Goal: Task Accomplishment & Management: Use online tool/utility

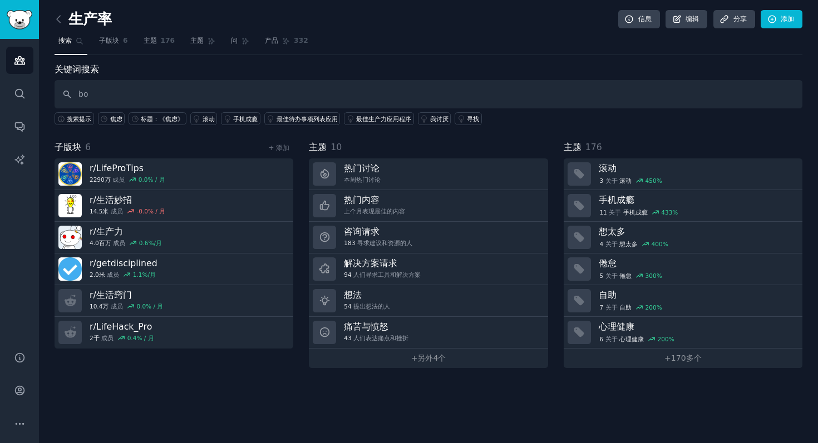
type input "b"
type input "bookworm"
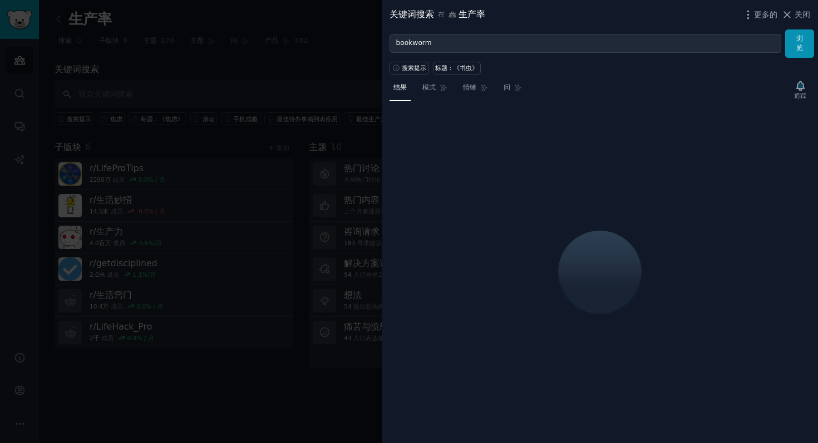
click at [784, 21] on div "更多的 关闭" at bounding box center [776, 15] width 68 height 14
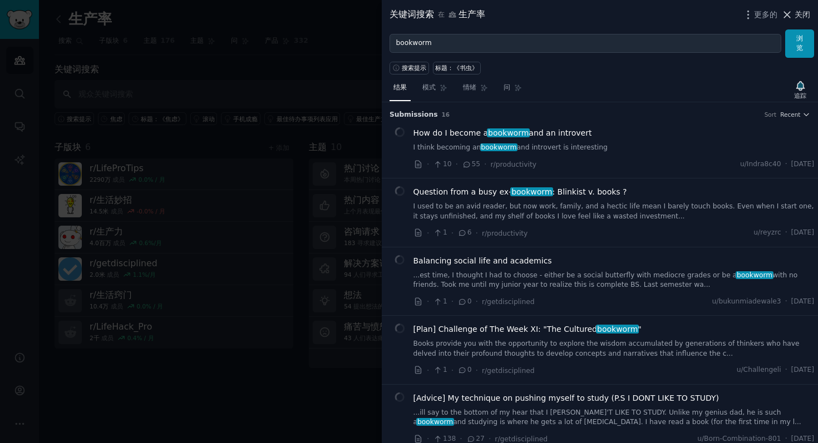
click at [792, 19] on button "关闭" at bounding box center [795, 15] width 29 height 12
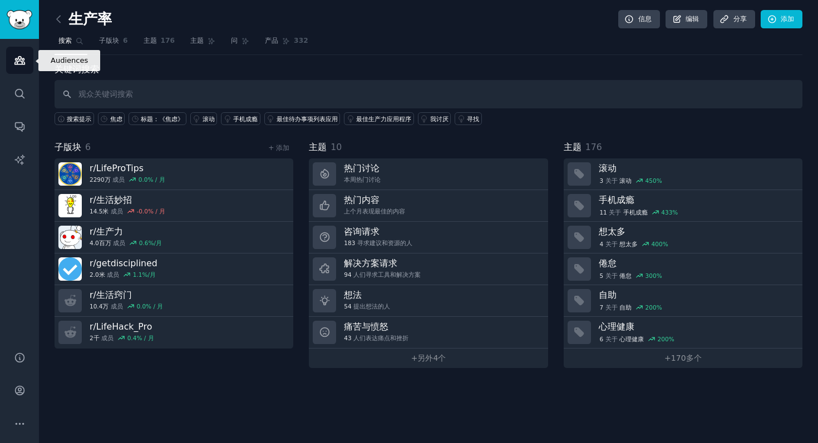
click at [17, 65] on icon "侧边栏" at bounding box center [20, 61] width 12 height 12
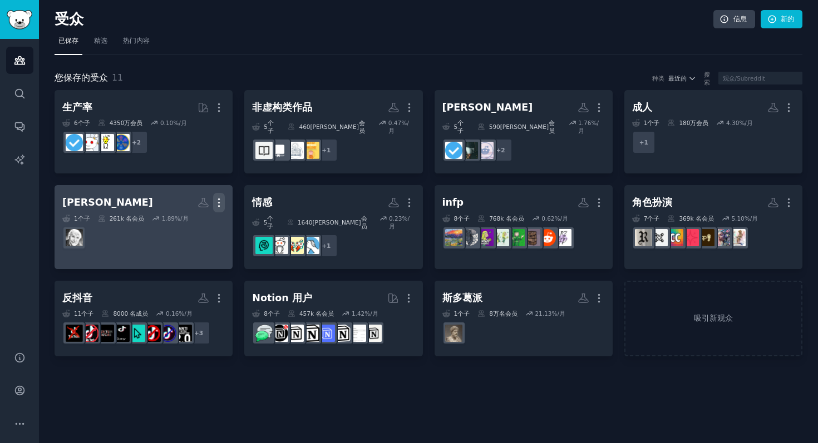
click at [217, 200] on icon "button" at bounding box center [219, 203] width 12 height 12
click at [187, 221] on p "Delete" at bounding box center [189, 226] width 26 height 12
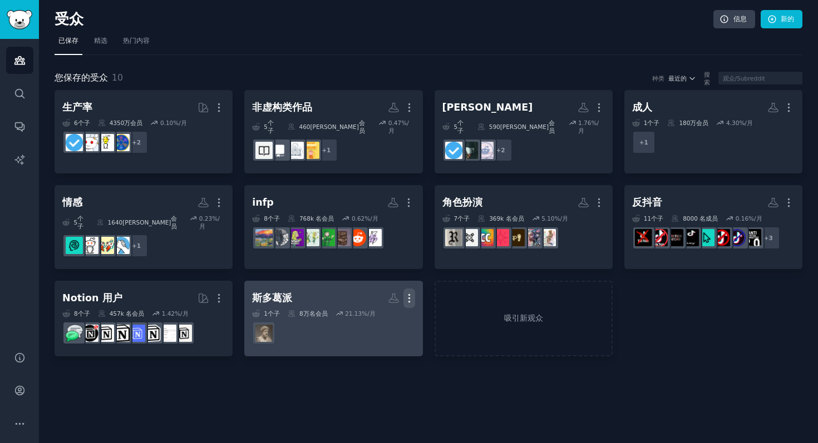
click at [410, 293] on icon "button" at bounding box center [409, 299] width 12 height 12
click at [379, 313] on div "Delete" at bounding box center [370, 321] width 53 height 23
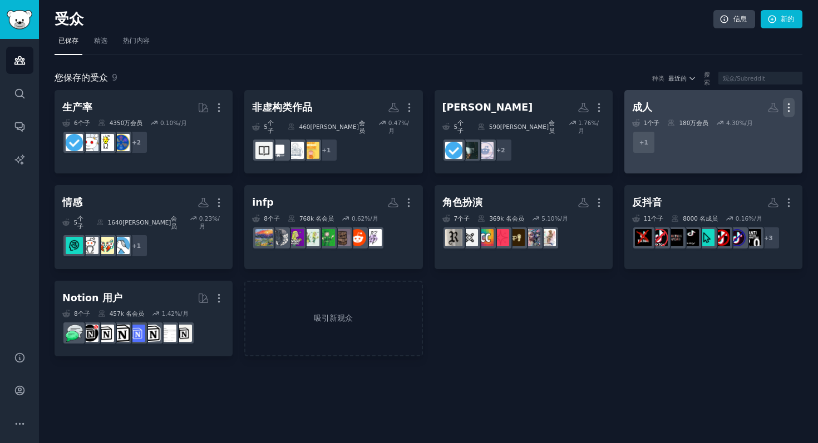
click at [792, 104] on icon "button" at bounding box center [789, 108] width 12 height 12
click at [756, 136] on p "Delete" at bounding box center [758, 131] width 26 height 12
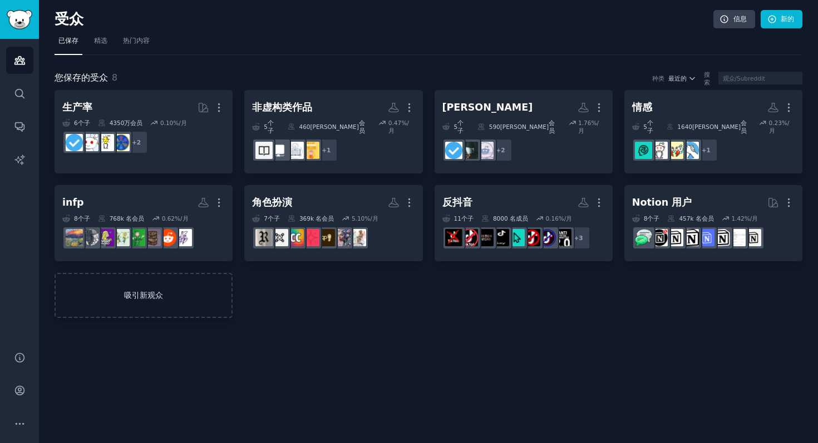
click at [172, 297] on link "吸引新观众" at bounding box center [144, 295] width 178 height 45
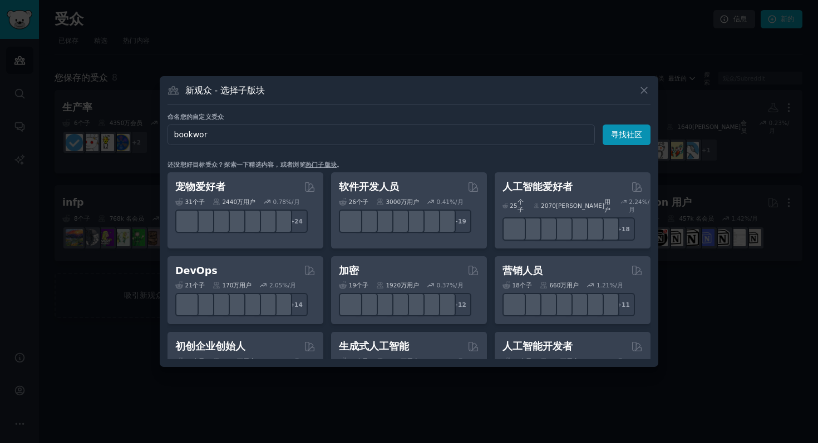
type input "bookworm"
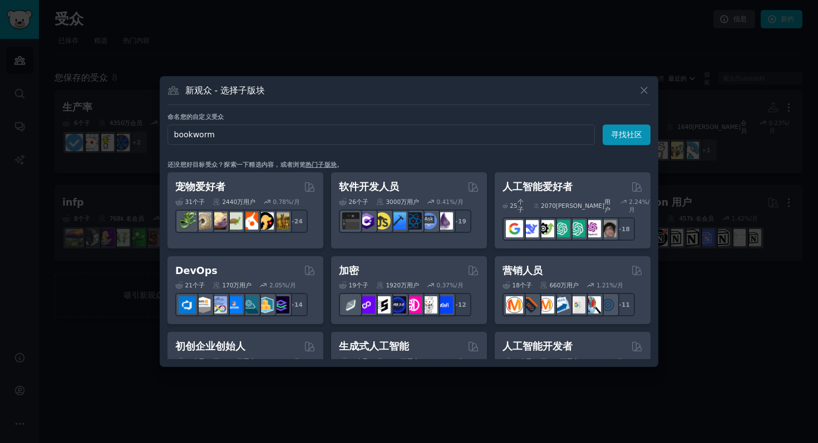
click button "寻找社区" at bounding box center [626, 135] width 48 height 21
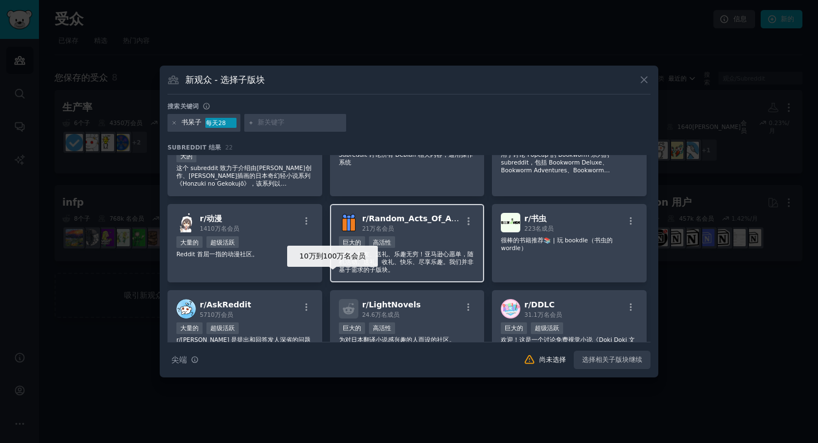
scroll to position [40, 0]
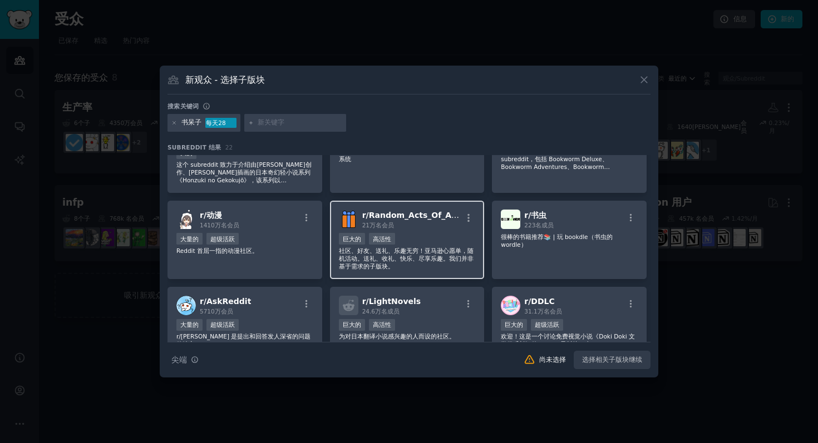
click at [454, 231] on div "r/ Random_Acts_Of_Amazon 21万名 会员 10万到100万名会员 巨大的 高活性 社区、好友、送礼、乐趣无穷！亚马逊心愿单，随机活动。…" at bounding box center [407, 240] width 155 height 78
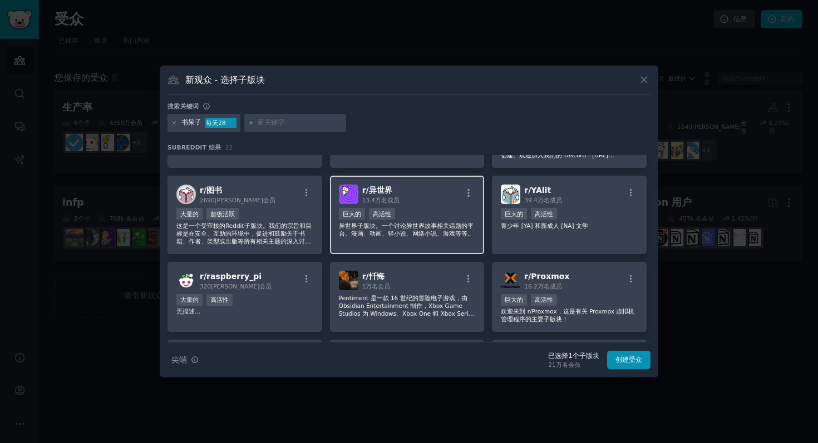
scroll to position [238, 0]
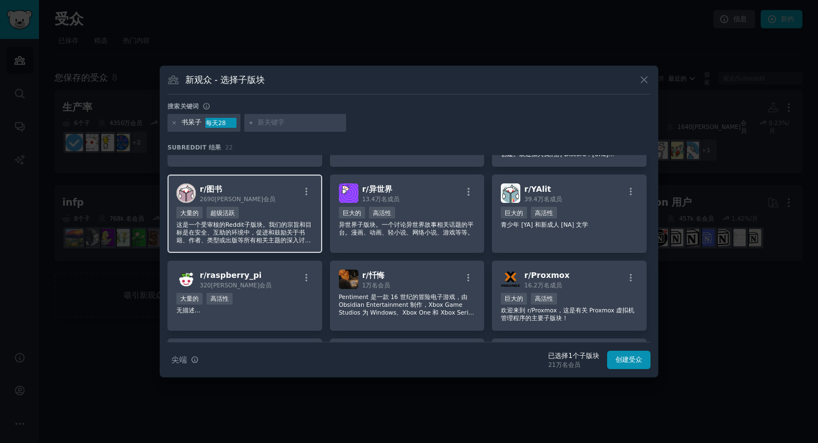
click at [245, 238] on font "这是一个受审核的Reddit子版块。我们的宗旨和目标是在安全、互助的环境中，促进和鼓励关于书籍、作者、类型或出版等所有相关主题的深入讨论。如果您需要个人书籍推…" at bounding box center [243, 244] width 135 height 46
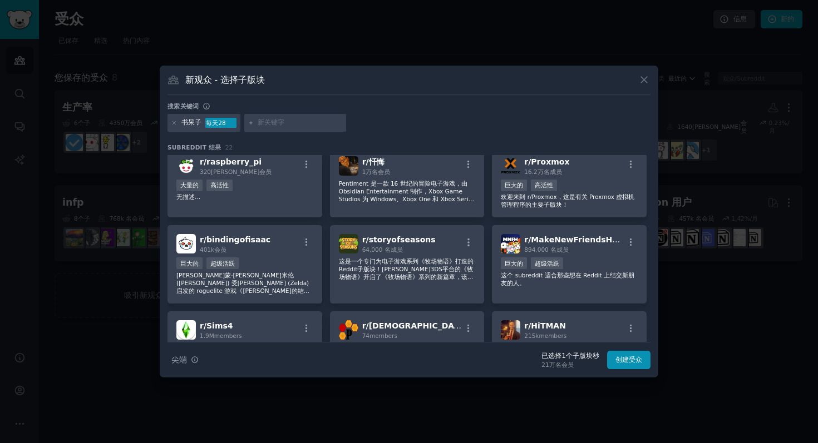
scroll to position [353, 0]
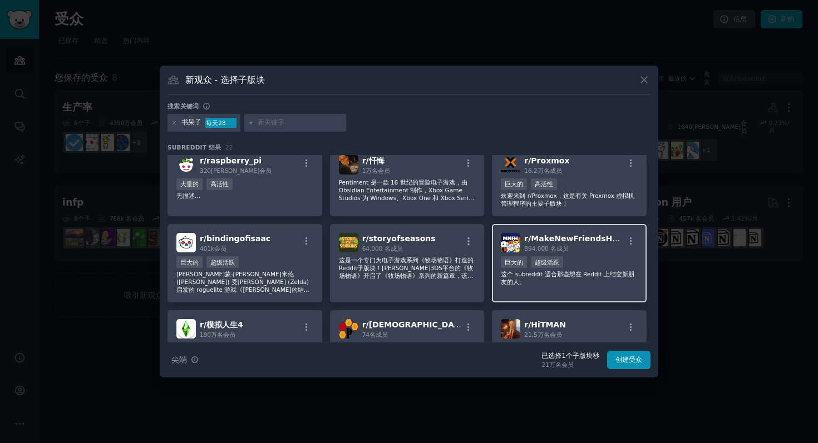
click at [539, 240] on font "MakeNewFriendsHere" at bounding box center [579, 238] width 96 height 9
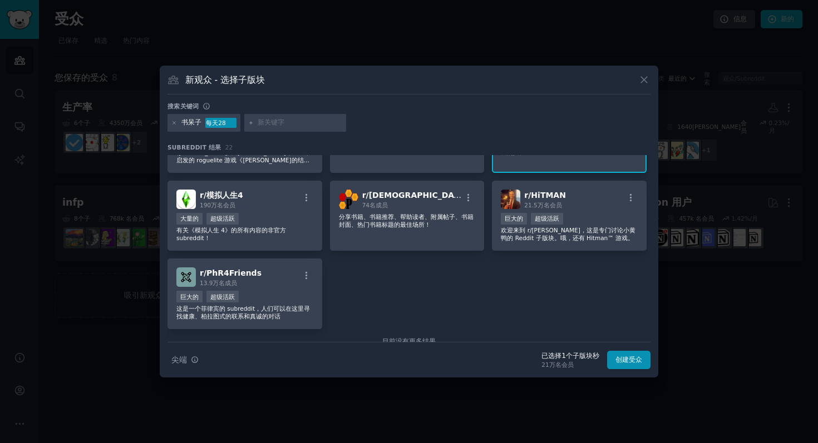
scroll to position [508, 0]
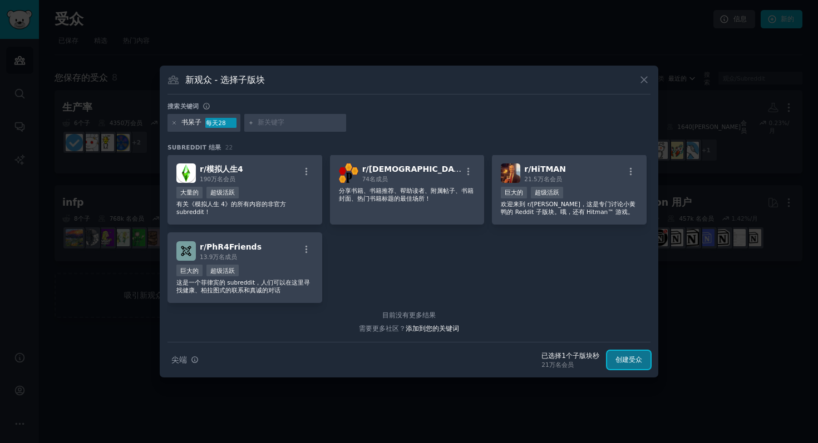
click at [633, 363] on font "创建受众" at bounding box center [628, 360] width 27 height 8
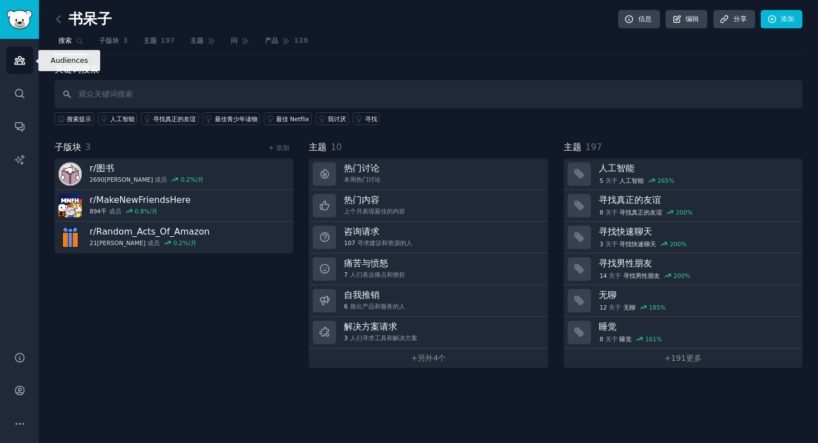
click at [11, 63] on link "受众" at bounding box center [19, 60] width 27 height 27
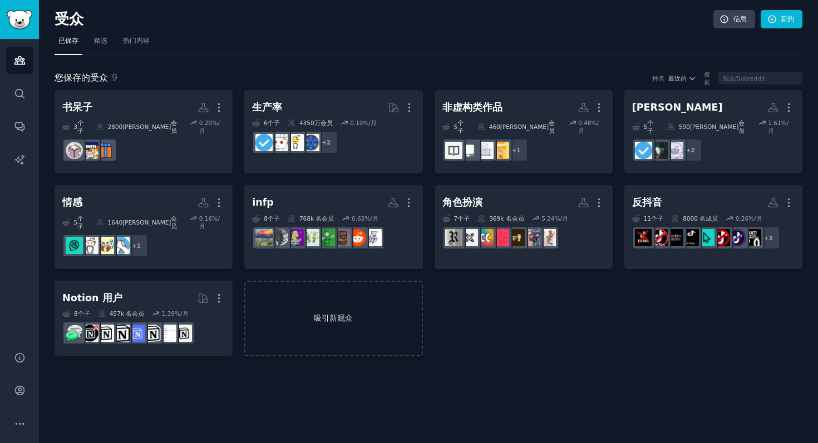
click at [313, 295] on link "吸引新观众" at bounding box center [333, 319] width 178 height 76
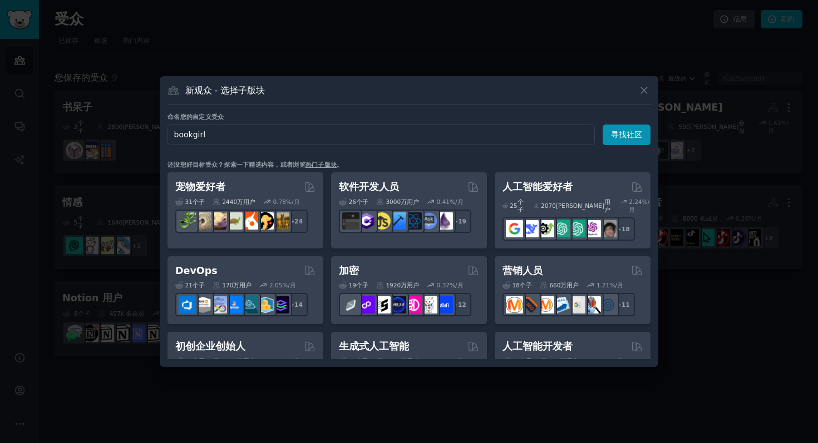
type input "bookgirly"
click button "寻找社区" at bounding box center [626, 135] width 48 height 21
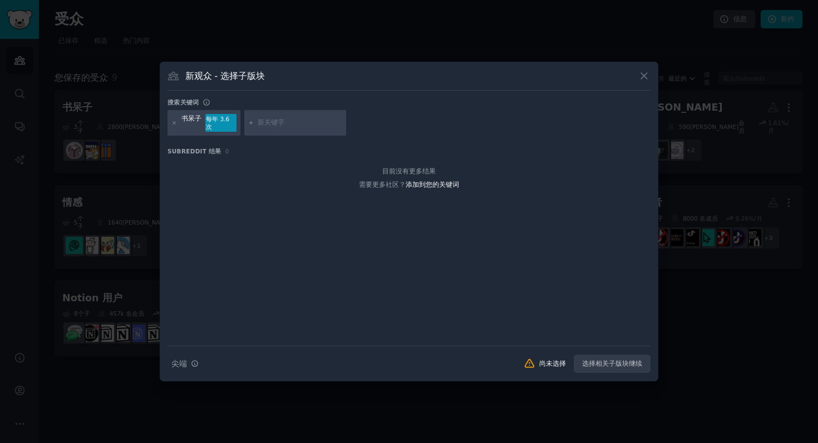
click at [653, 80] on div "新观众 - 选择子版块 搜索关键词 书呆子 每年 3.6 次 Subreddit 结果 0 目前没有更多结果 需要更多社区？ 添加到您的关键词 搜索提示 尖端…" at bounding box center [409, 222] width 498 height 320
click at [645, 80] on icon at bounding box center [644, 76] width 12 height 12
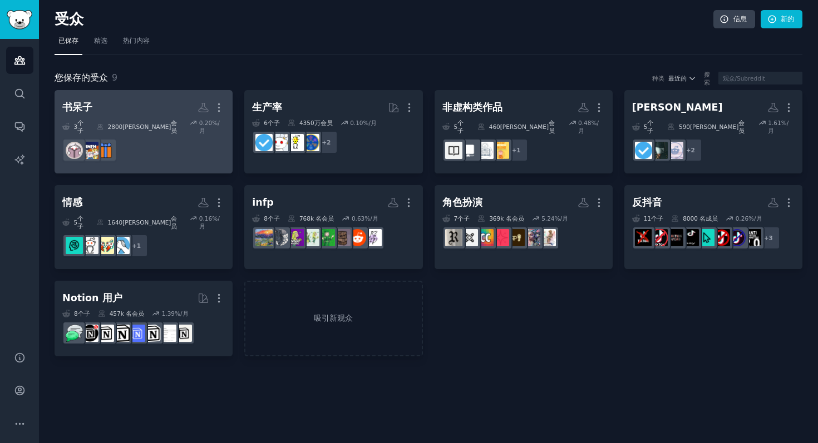
click at [188, 135] on dd "r/书籍" at bounding box center [143, 150] width 162 height 31
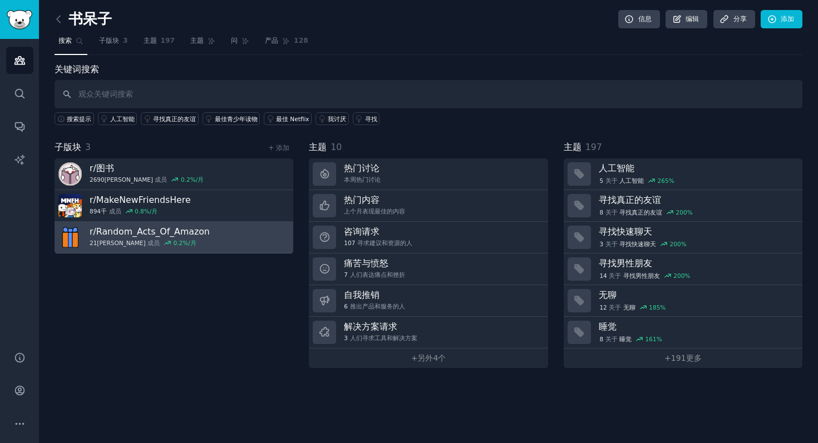
click at [192, 240] on div "21万 成员 0.2 %/月" at bounding box center [150, 243] width 120 height 8
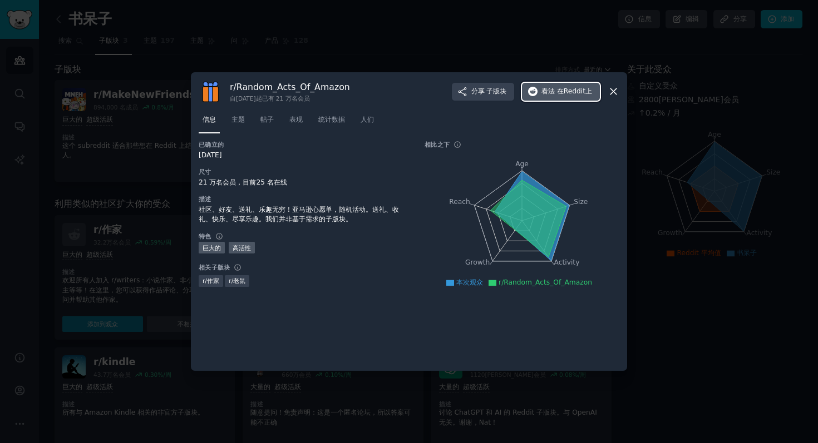
click at [582, 96] on span "在Reddit上" at bounding box center [574, 92] width 35 height 10
click at [615, 93] on icon at bounding box center [613, 92] width 6 height 6
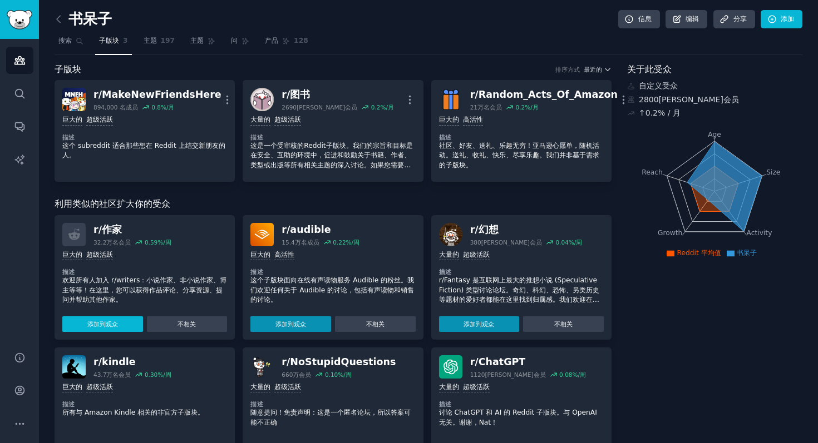
click at [110, 328] on font "添加到观众" at bounding box center [102, 324] width 31 height 7
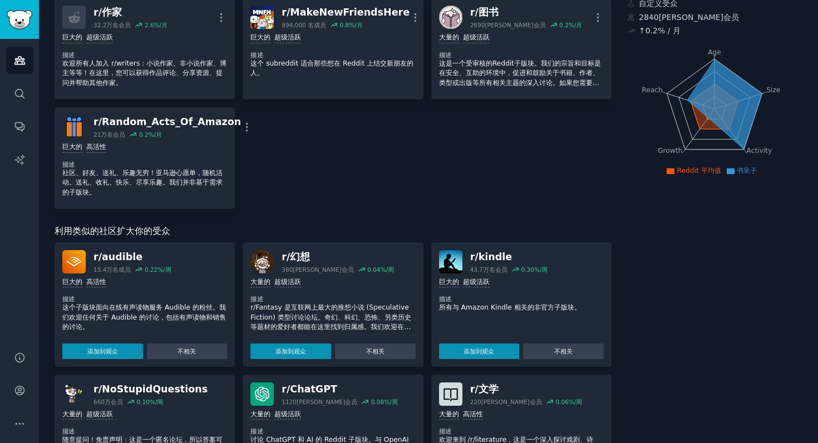
scroll to position [83, 0]
click at [479, 354] on font "添加到观众" at bounding box center [478, 351] width 31 height 7
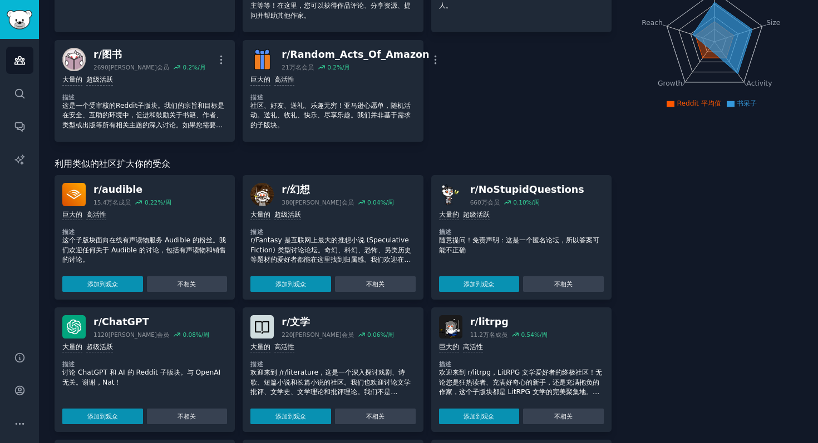
scroll to position [171, 0]
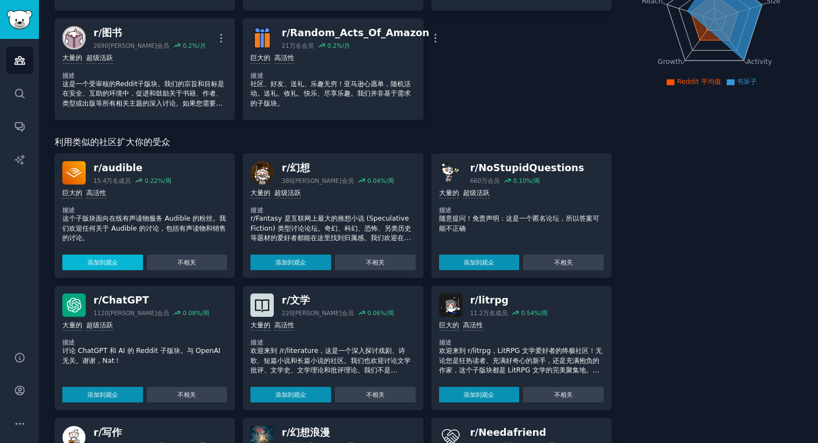
click at [92, 266] on font "添加到观众" at bounding box center [102, 263] width 31 height 8
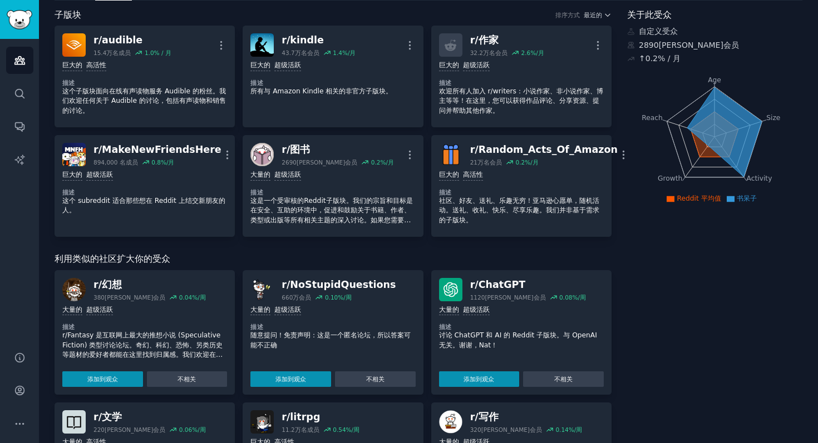
scroll to position [0, 0]
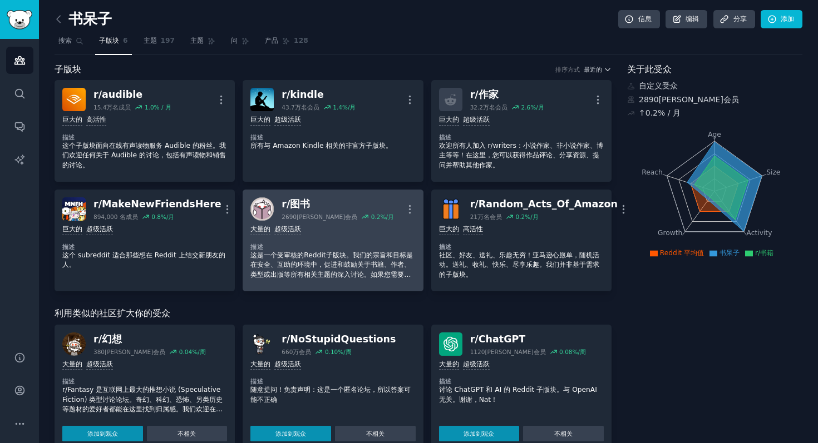
click at [262, 200] on img at bounding box center [261, 208] width 23 height 23
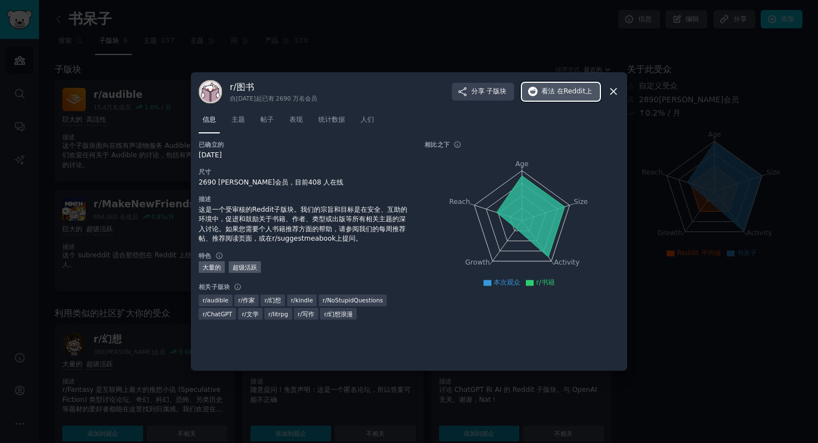
click at [582, 87] on font "在Reddit上" at bounding box center [574, 91] width 35 height 8
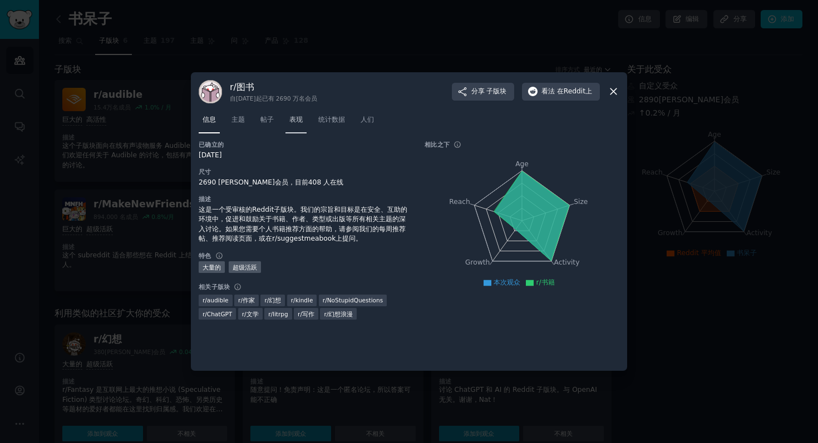
click at [300, 121] on font "表现" at bounding box center [295, 120] width 13 height 8
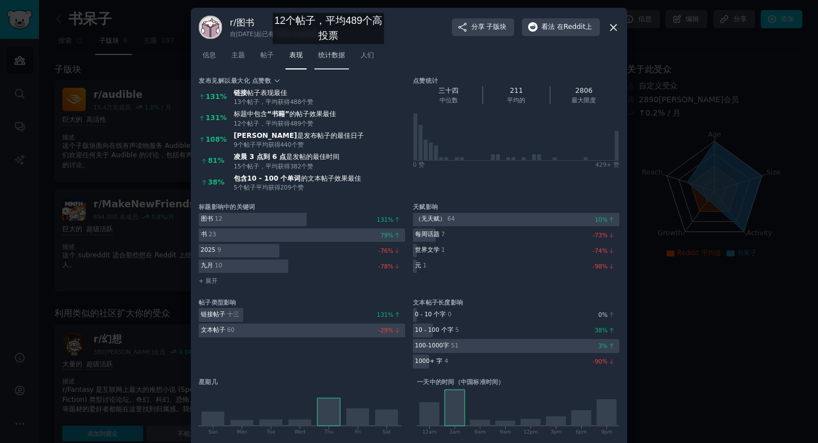
click at [328, 55] on font "统计数据" at bounding box center [331, 55] width 27 height 8
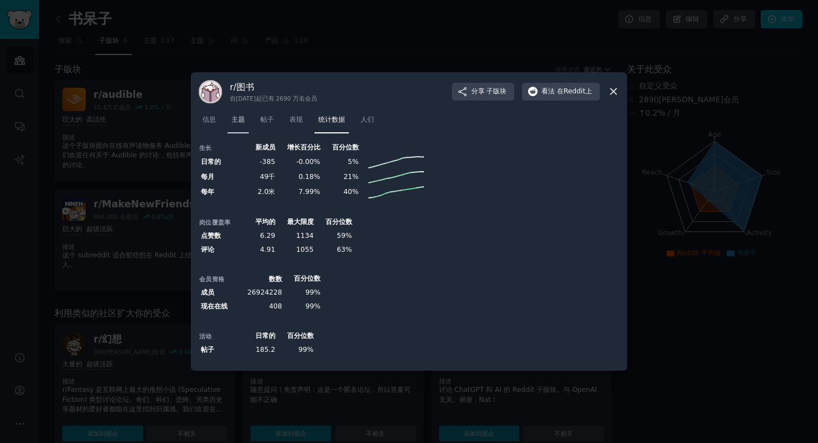
click at [236, 119] on font "主题" at bounding box center [237, 120] width 13 height 8
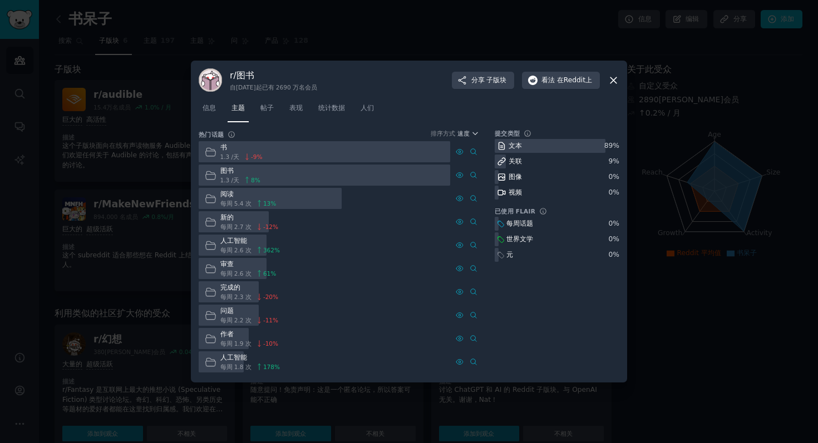
click at [252, 249] on div "每周 2.6 次 362 %" at bounding box center [250, 250] width 60 height 8
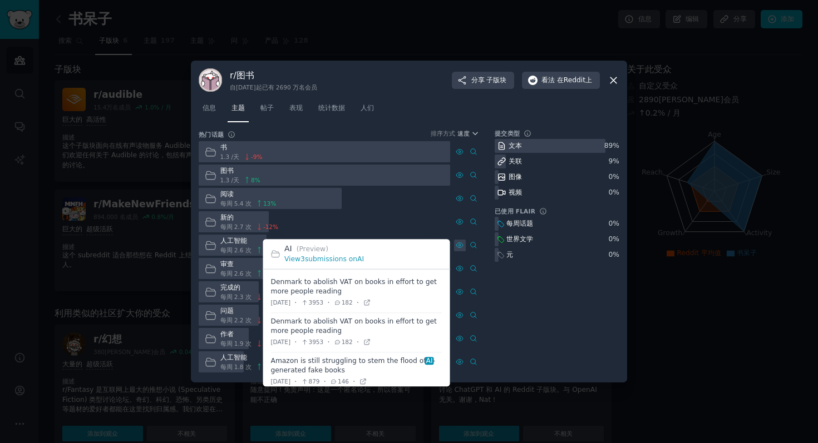
click at [458, 248] on icon at bounding box center [459, 245] width 8 height 8
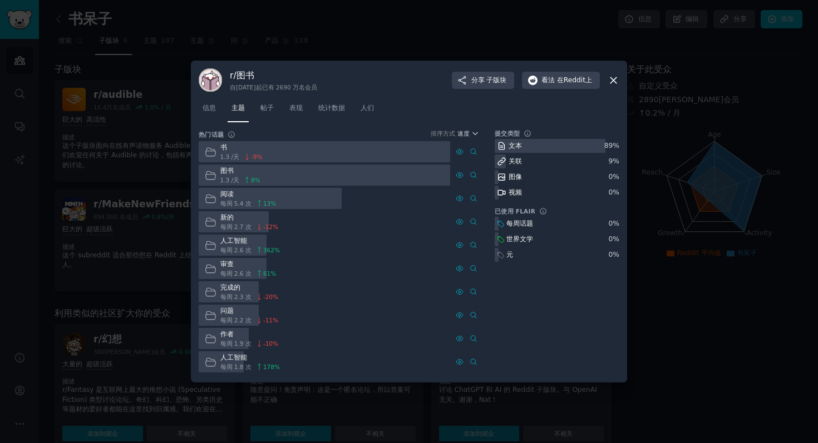
click at [616, 82] on icon at bounding box center [613, 81] width 12 height 12
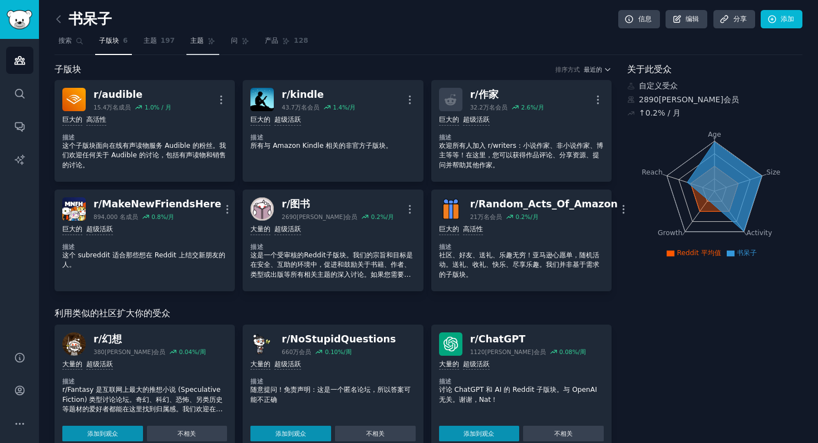
click at [190, 46] on span "主题" at bounding box center [196, 41] width 13 height 10
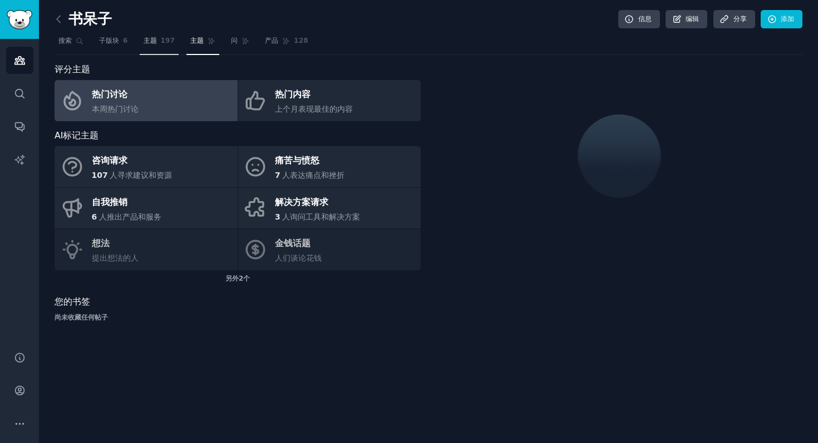
click at [164, 42] on font "197" at bounding box center [168, 41] width 14 height 8
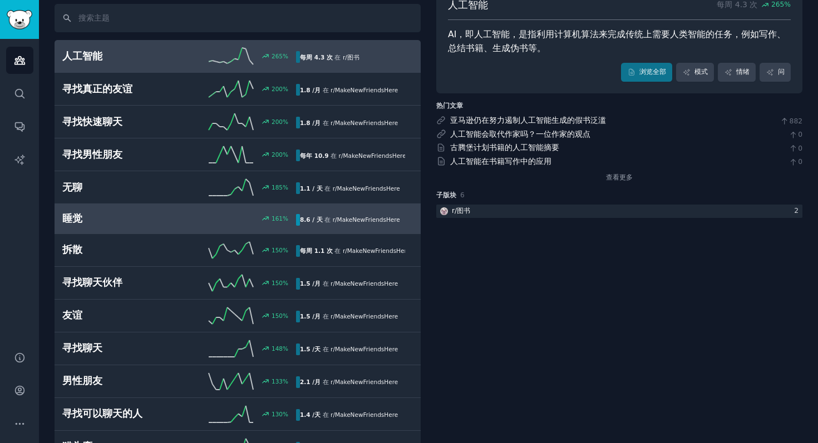
scroll to position [77, 0]
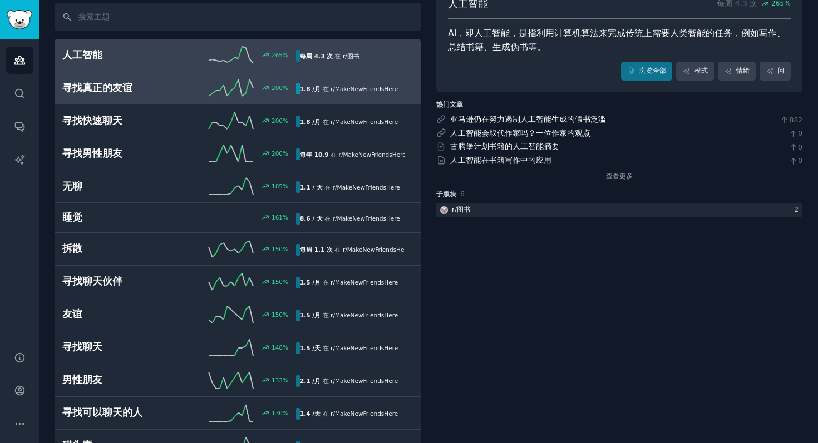
click at [170, 91] on h2 "寻找真正的友谊" at bounding box center [120, 88] width 117 height 14
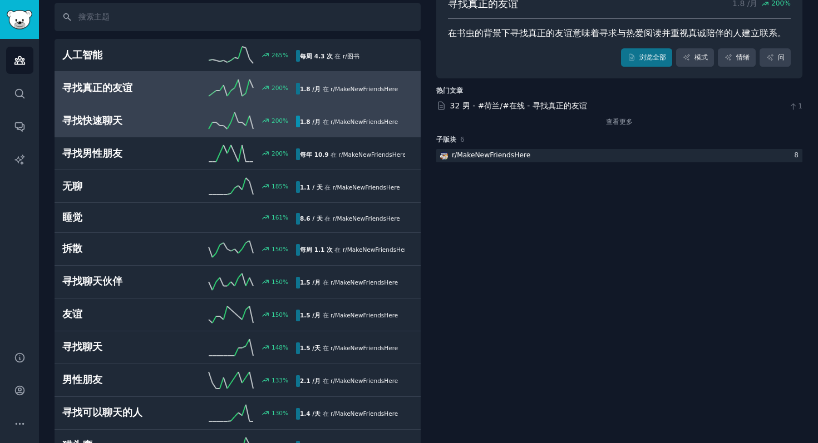
click at [167, 122] on h2 "寻找快速聊天" at bounding box center [120, 121] width 117 height 14
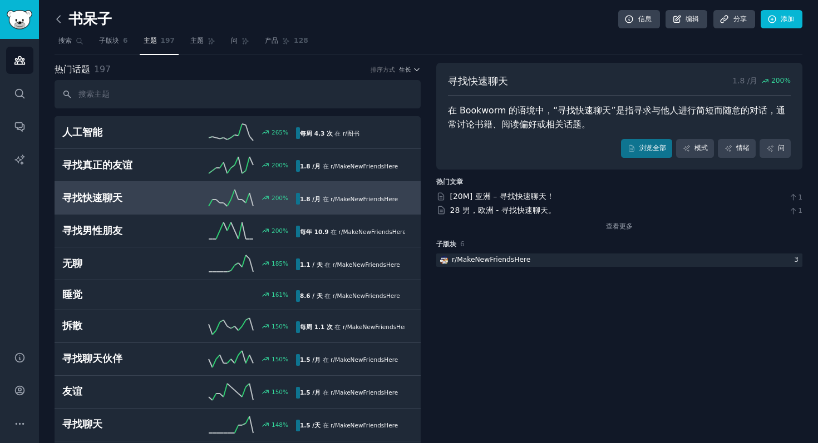
click at [61, 18] on icon at bounding box center [59, 19] width 12 height 12
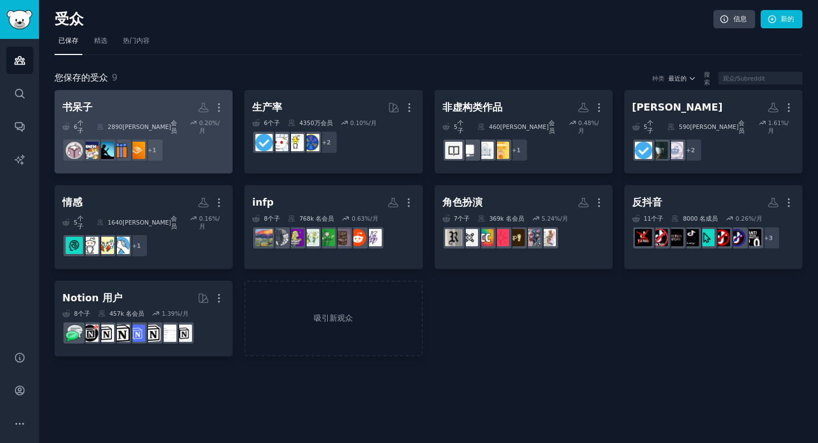
click at [191, 125] on div "6 个子 ​ 2890万 会员 0.20 %/月" at bounding box center [143, 127] width 162 height 16
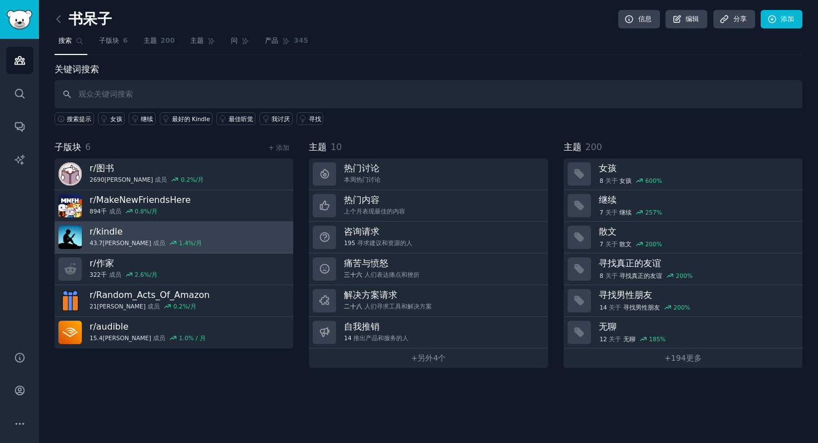
click at [187, 243] on link "r/ kindle 43.7万 成员 1.4 %/月" at bounding box center [174, 238] width 239 height 32
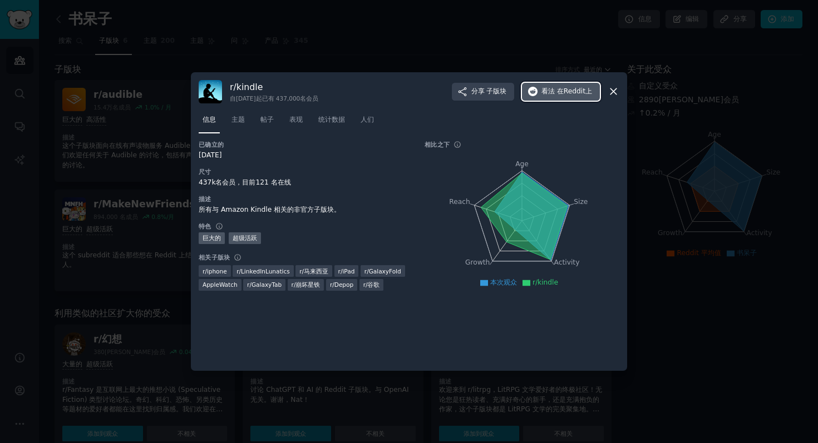
click at [567, 90] on font "在Reddit上" at bounding box center [574, 91] width 35 height 8
